Goal: Information Seeking & Learning: Learn about a topic

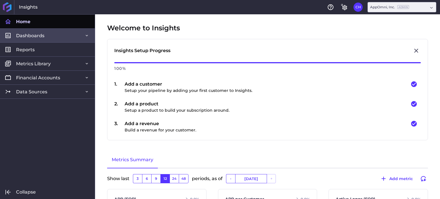
click at [77, 35] on link "Dashboards" at bounding box center [47, 35] width 95 height 14
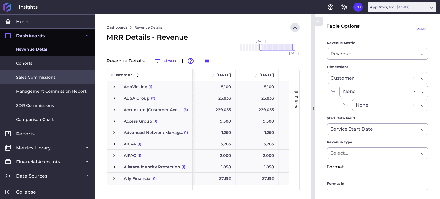
click at [46, 77] on span "Sales Commissions" at bounding box center [36, 77] width 40 height 6
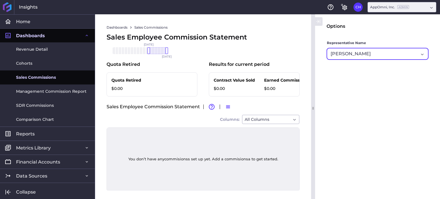
click at [386, 54] on div "[PERSON_NAME]" at bounding box center [375, 53] width 88 height 7
type input "[PERSON_NAME]"
click at [388, 69] on span "[PERSON_NAME]" at bounding box center [377, 69] width 101 height 14
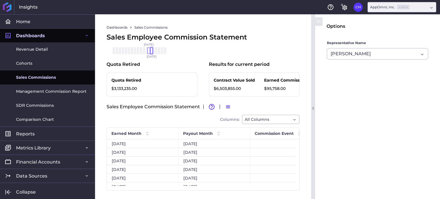
drag, startPoint x: 167, startPoint y: 51, endPoint x: 153, endPoint y: 52, distance: 14.4
click at [153, 52] on div at bounding box center [151, 50] width 3 height 7
click at [149, 50] on div at bounding box center [148, 50] width 3 height 7
click at [274, 88] on p "$16,449.00" at bounding box center [286, 89] width 44 height 6
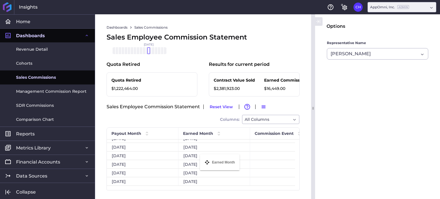
drag, startPoint x: 109, startPoint y: 137, endPoint x: 203, endPoint y: 158, distance: 96.2
click at [262, 109] on icon "button" at bounding box center [264, 106] width 4 height 3
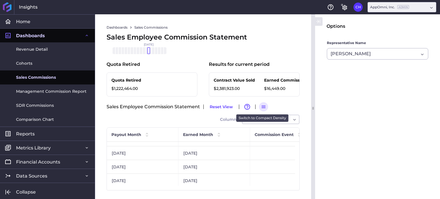
click at [261, 109] on icon "button" at bounding box center [263, 106] width 5 height 5
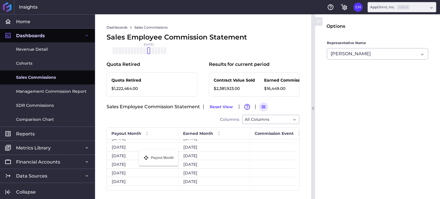
drag, startPoint x: 111, startPoint y: 138, endPoint x: 128, endPoint y: 141, distance: 18.1
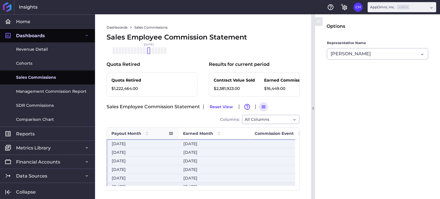
drag, startPoint x: 292, startPoint y: 183, endPoint x: 117, endPoint y: 135, distance: 181.3
click at [117, 135] on div "Sales Rep E-mail Commission Event Earned Month Payout Month" at bounding box center [203, 159] width 193 height 62
click at [292, 122] on div "All Columns" at bounding box center [270, 119] width 57 height 9
click at [162, 123] on div "Sales Employee Commission Statement Reset View Advanced table features Switch t…" at bounding box center [203, 113] width 193 height 22
drag, startPoint x: 319, startPoint y: 20, endPoint x: 382, endPoint y: 29, distance: 62.7
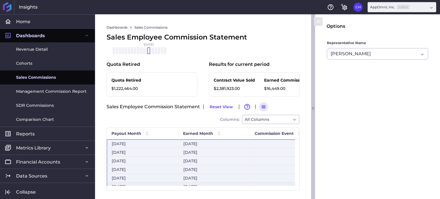
click at [382, 29] on div "Options Representative Name [PERSON_NAME] [PERSON_NAME]" at bounding box center [375, 106] width 129 height 185
drag, startPoint x: 312, startPoint y: 40, endPoint x: 393, endPoint y: 51, distance: 80.9
click at [393, 51] on div "Options Representative Name [PERSON_NAME] [PERSON_NAME]" at bounding box center [375, 106] width 129 height 185
drag, startPoint x: 312, startPoint y: 109, endPoint x: 414, endPoint y: 115, distance: 101.7
click at [414, 117] on div "Options Representative Name [PERSON_NAME] [PERSON_NAME]" at bounding box center [375, 106] width 129 height 185
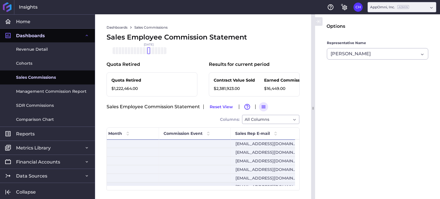
scroll to position [0, 250]
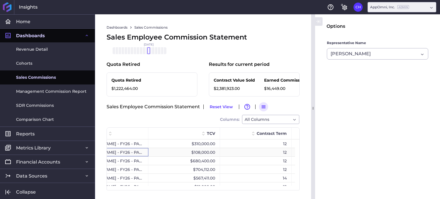
click at [133, 156] on div "[PERSON_NAME] - FY26 - PAP - Interim US East" at bounding box center [113, 152] width 72 height 8
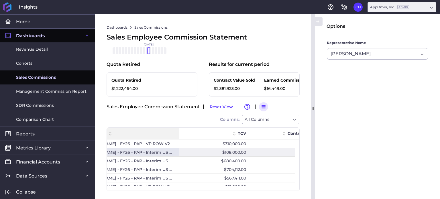
drag, startPoint x: 148, startPoint y: 138, endPoint x: 178, endPoint y: 143, distance: 31.3
